Goal: Task Accomplishment & Management: Use online tool/utility

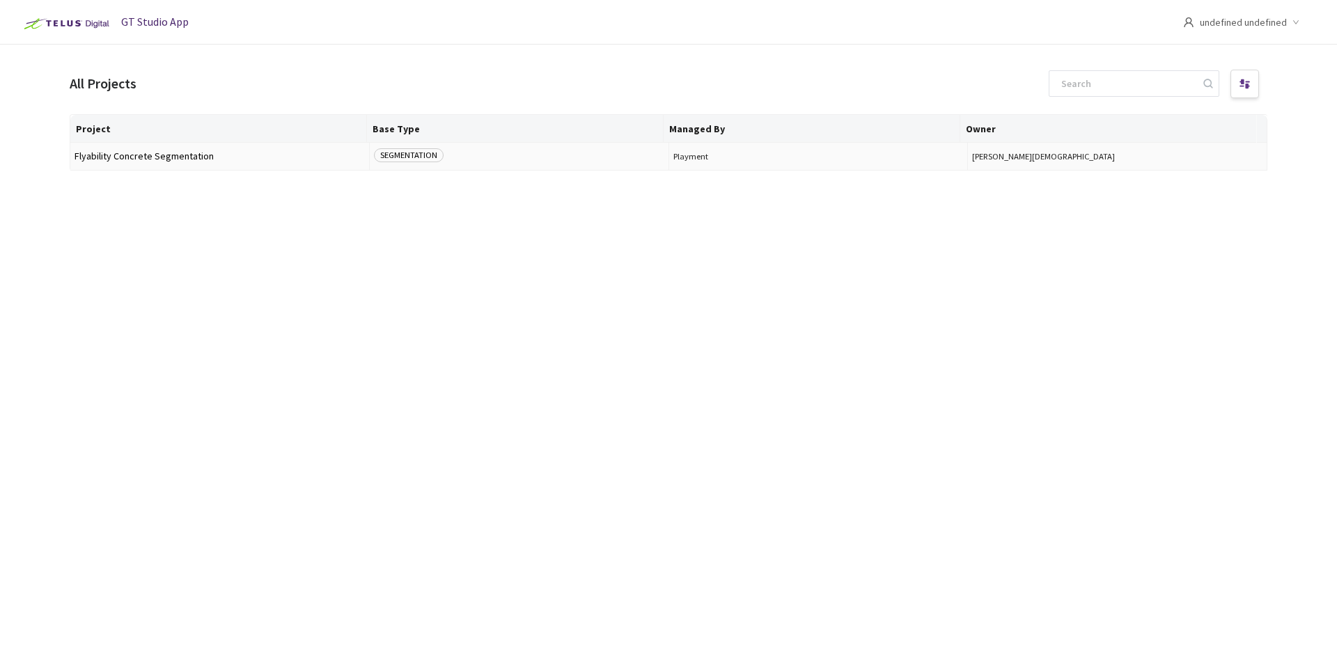
click at [189, 154] on span "Flyability Concrete Segmentation" at bounding box center [219, 156] width 290 height 10
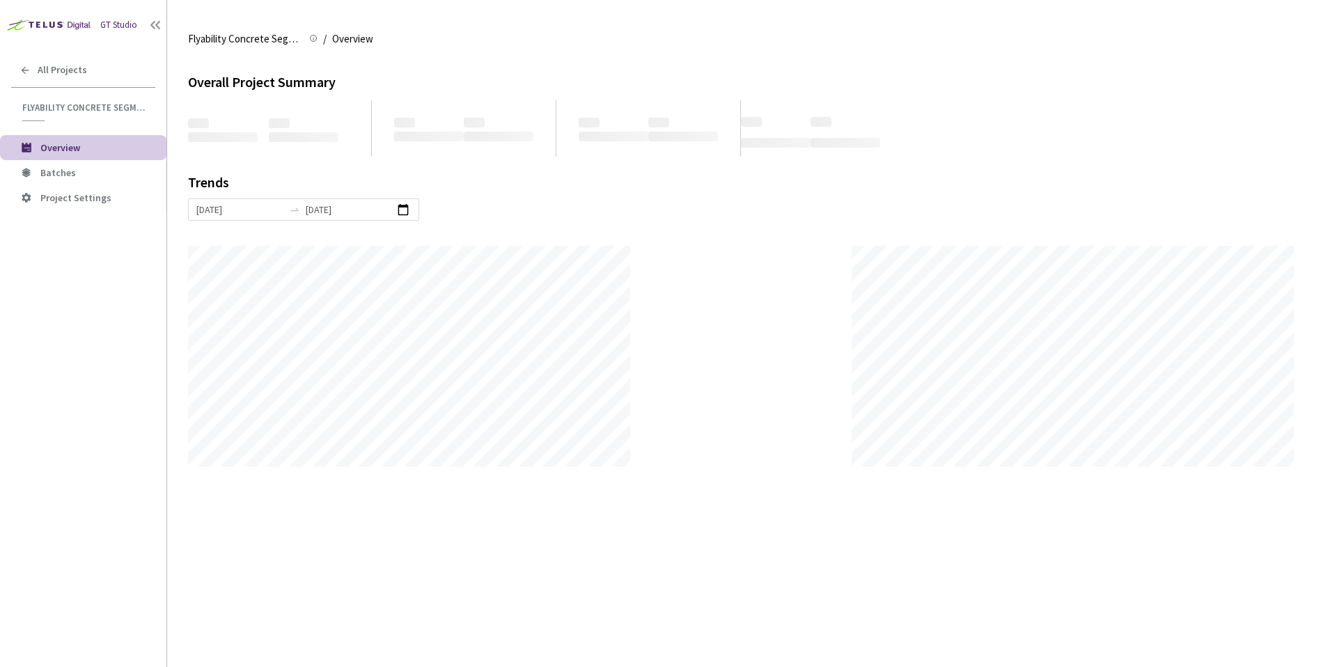
scroll to position [667, 1337]
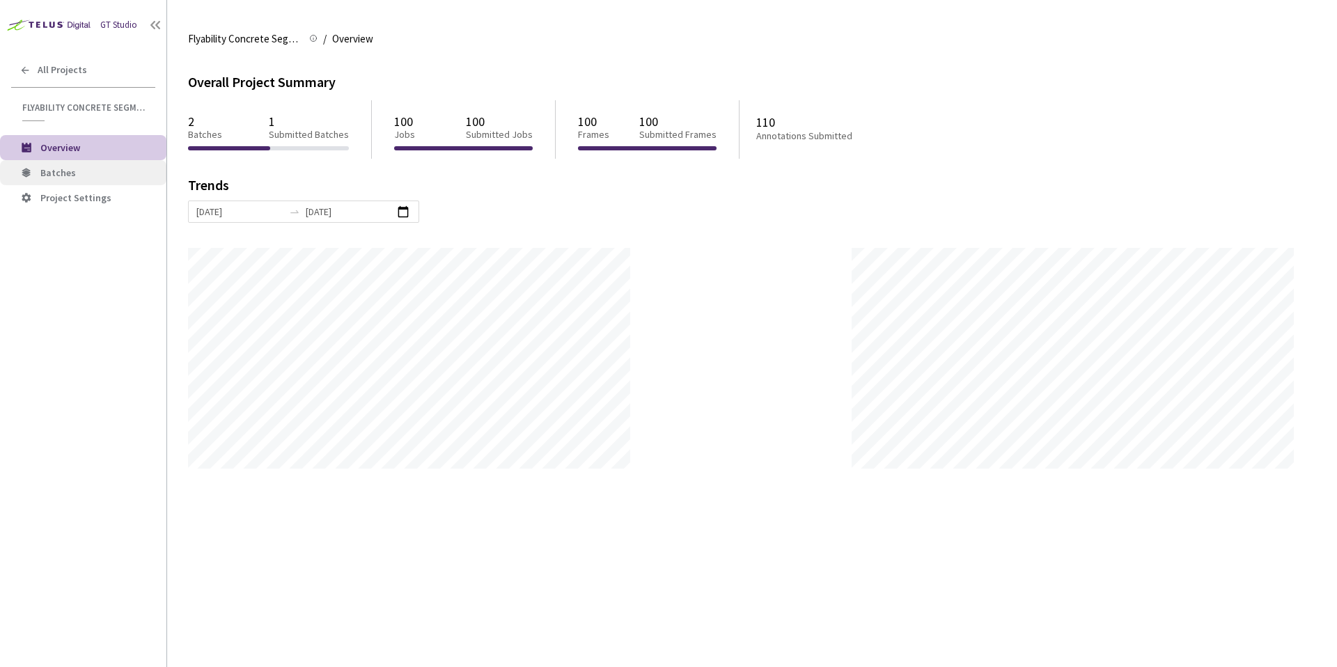
click at [118, 164] on li "Batches" at bounding box center [83, 172] width 166 height 25
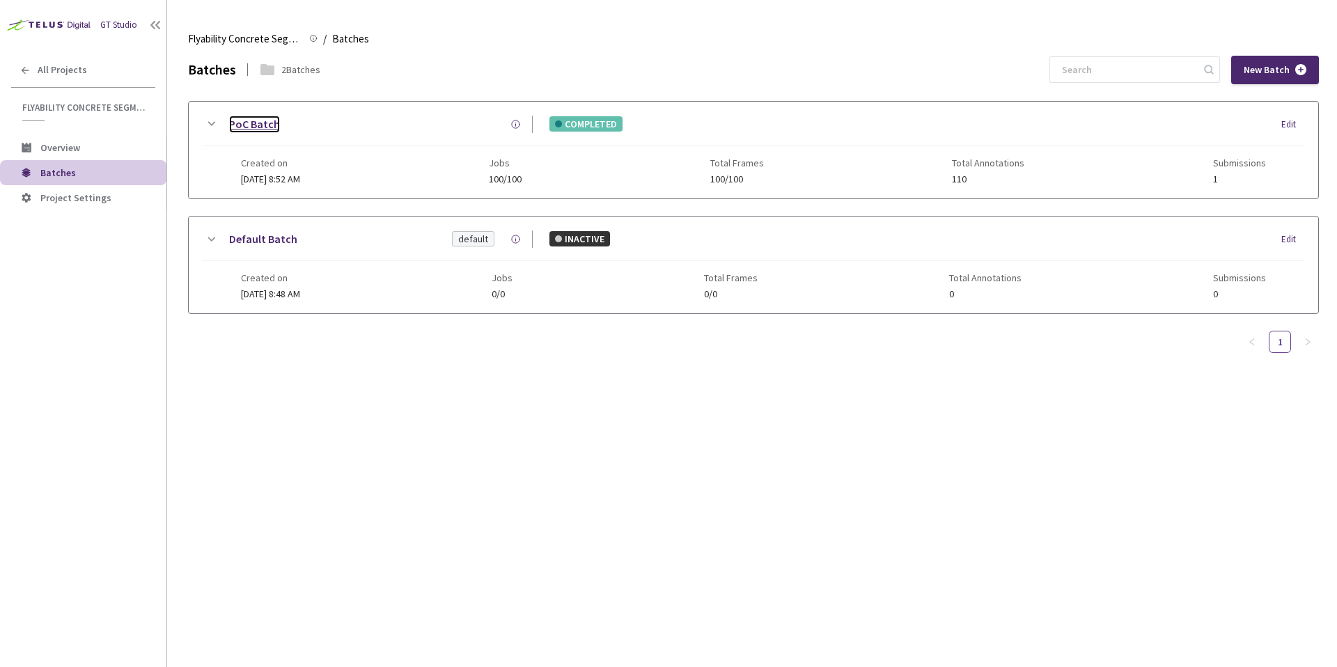
click at [258, 127] on link "PoC Batch" at bounding box center [254, 124] width 51 height 17
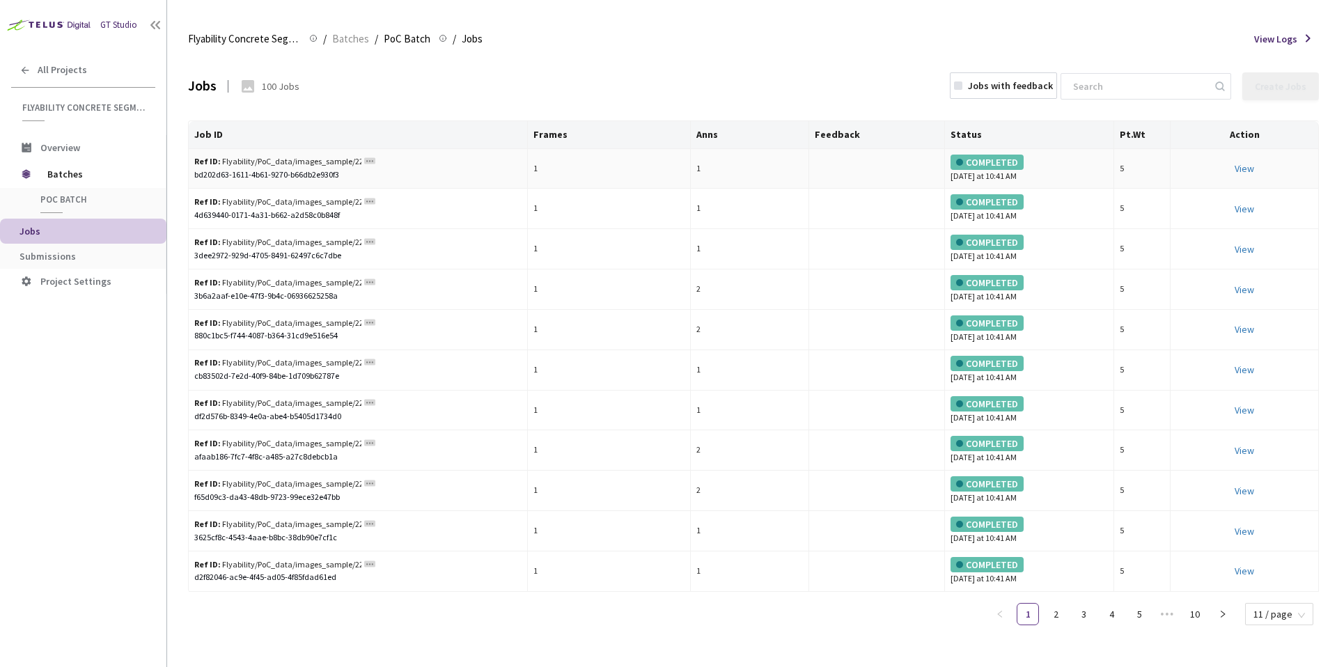
click at [256, 175] on div "bd202d63-1611-4b61-9270-b66db2e930f3" at bounding box center [357, 174] width 327 height 13
click at [281, 162] on div "Ref ID: Flyability/PoC_data/images_sample/22_116Tno6xNEC0AmLLMc6ztUfaZMPPGK6np_…" at bounding box center [277, 161] width 167 height 13
click at [281, 152] on td "Ref ID: Flyability/PoC_data/images_sample/22_116Tno6xNEC0AmLLMc6ztUfaZMPPGK6np_…" at bounding box center [358, 169] width 339 height 40
click at [1252, 171] on link "View This will only let you view the job and not perform the labelling task." at bounding box center [1243, 168] width 19 height 13
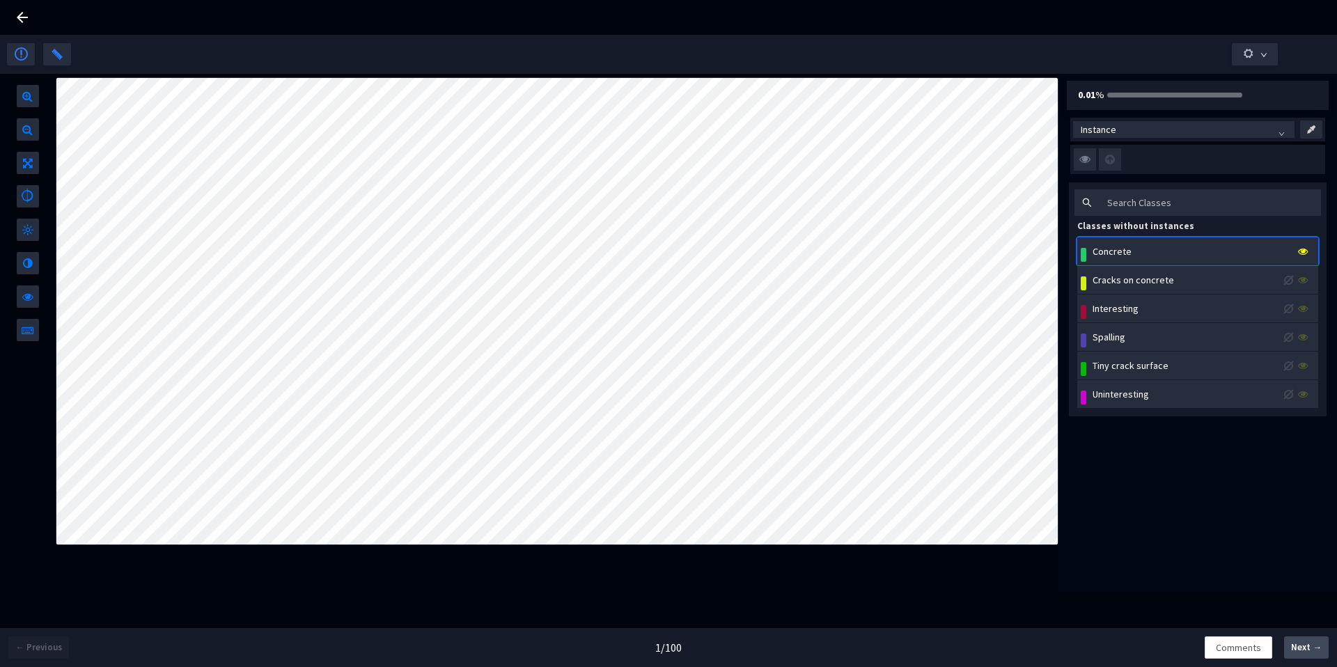
click at [1313, 647] on span "Next →" at bounding box center [1306, 648] width 31 height 14
click at [1307, 275] on span at bounding box center [1304, 279] width 13 height 15
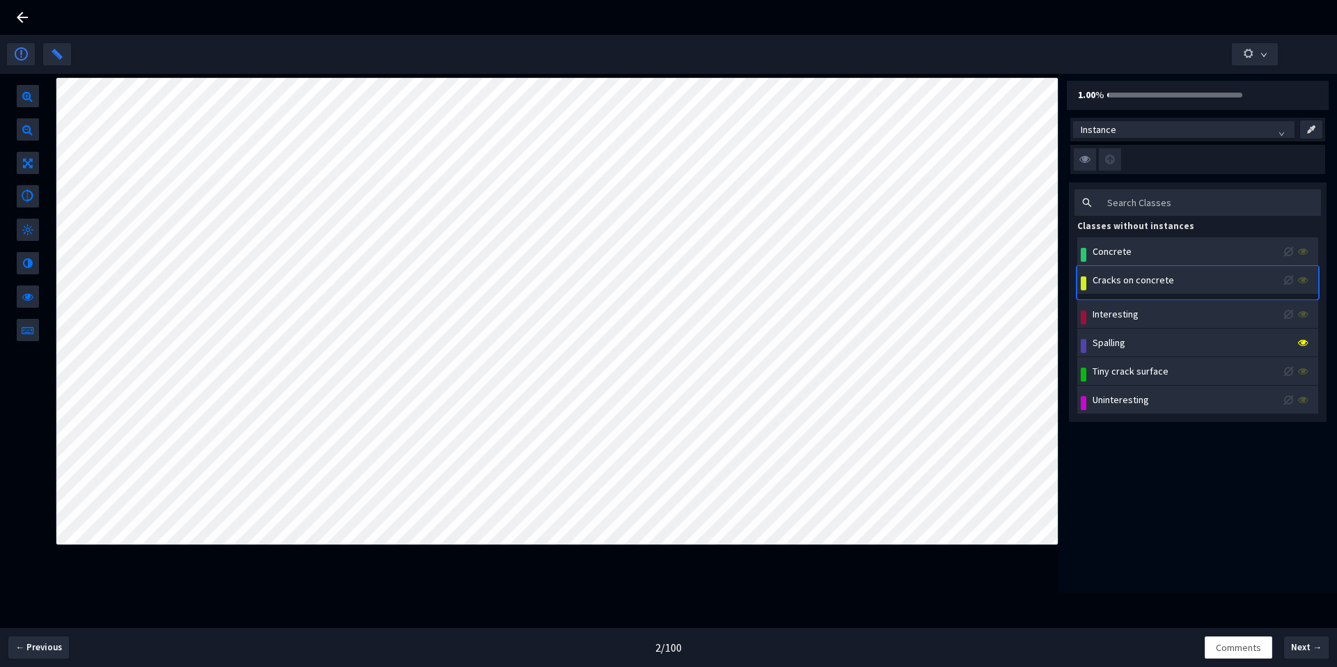
click at [1307, 286] on span at bounding box center [1304, 279] width 13 height 15
click at [1303, 347] on icon at bounding box center [1303, 343] width 10 height 10
click at [1303, 342] on span at bounding box center [1304, 336] width 13 height 15
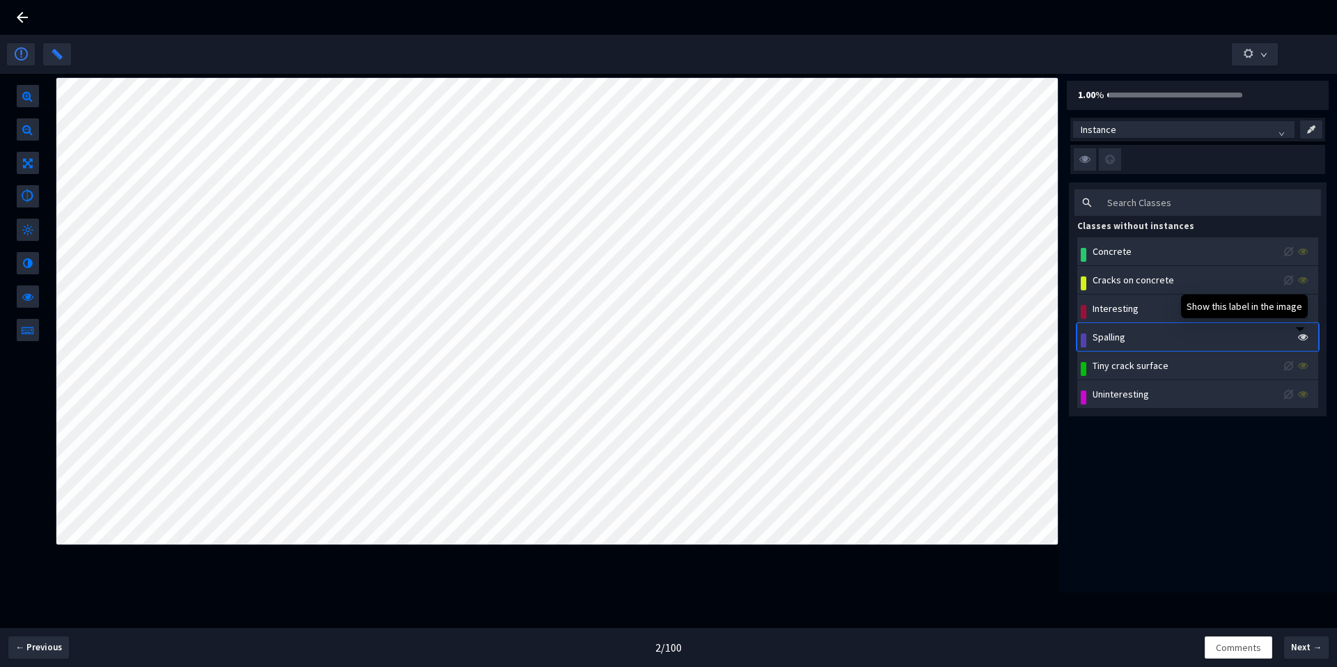
click at [1306, 338] on icon at bounding box center [1303, 337] width 10 height 10
click at [1303, 648] on span "Next →" at bounding box center [1306, 648] width 31 height 14
